Goal: Information Seeking & Learning: Learn about a topic

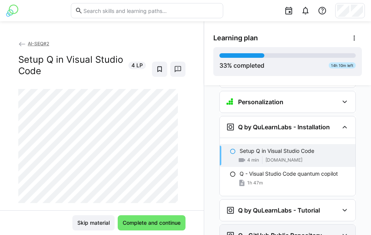
scroll to position [678, 0]
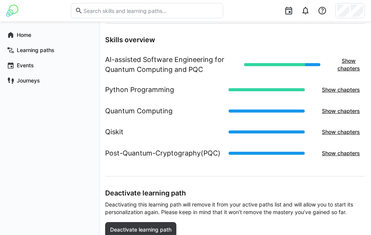
scroll to position [384, 0]
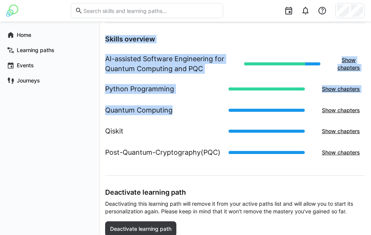
drag, startPoint x: 175, startPoint y: 110, endPoint x: 102, endPoint y: 110, distance: 73.8
click at [178, 109] on div "Quantum Computing Show chapters" at bounding box center [234, 110] width 259 height 21
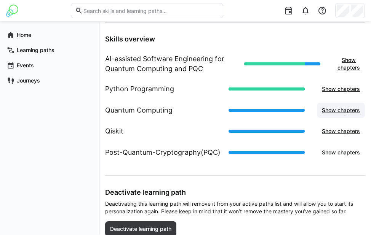
click at [341, 110] on span "Show chapters" at bounding box center [340, 111] width 40 height 8
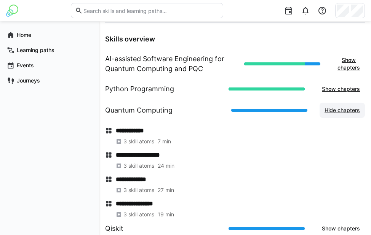
click at [341, 110] on span "Hide chapters" at bounding box center [342, 111] width 38 height 8
